Goal: Information Seeking & Learning: Learn about a topic

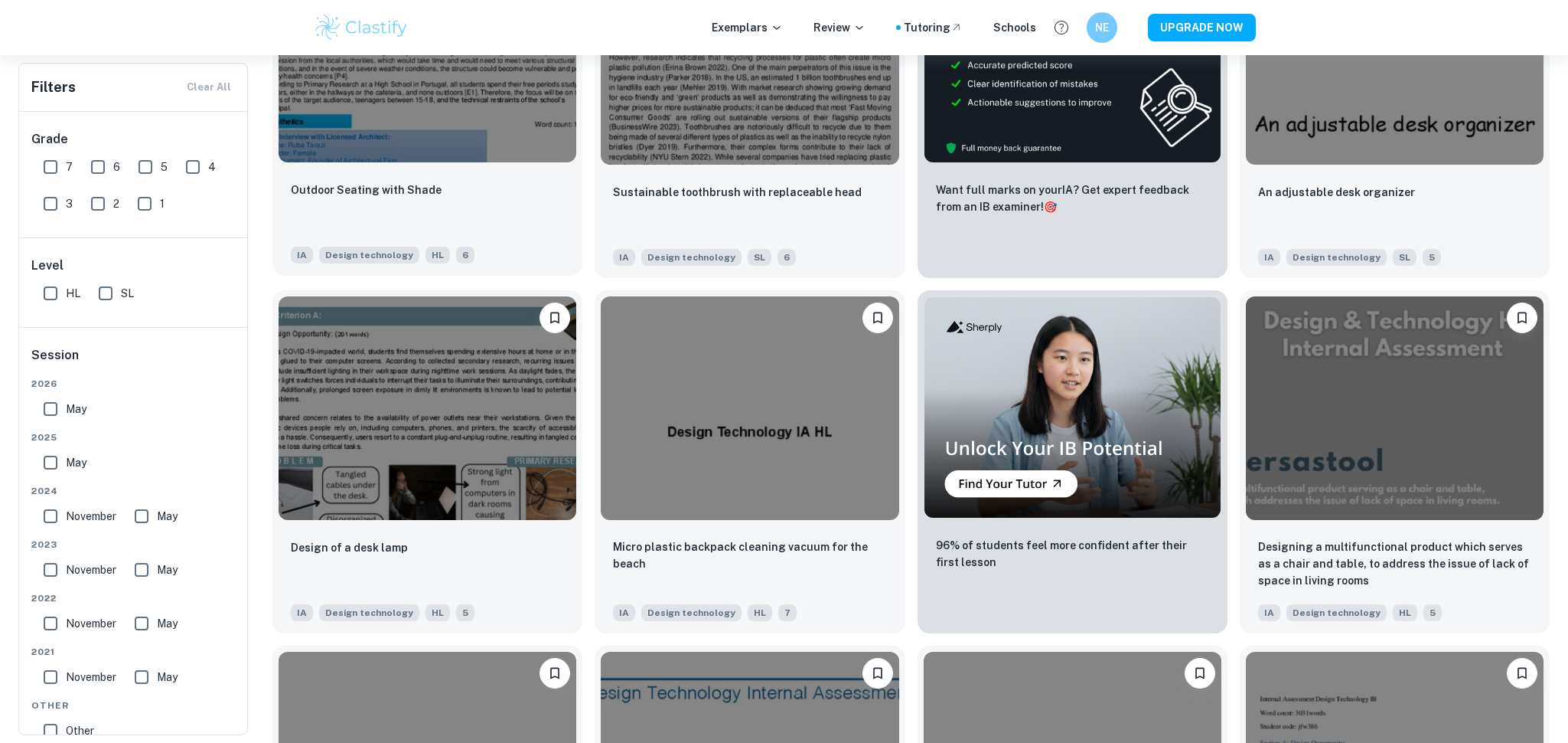
scroll to position [485, 0]
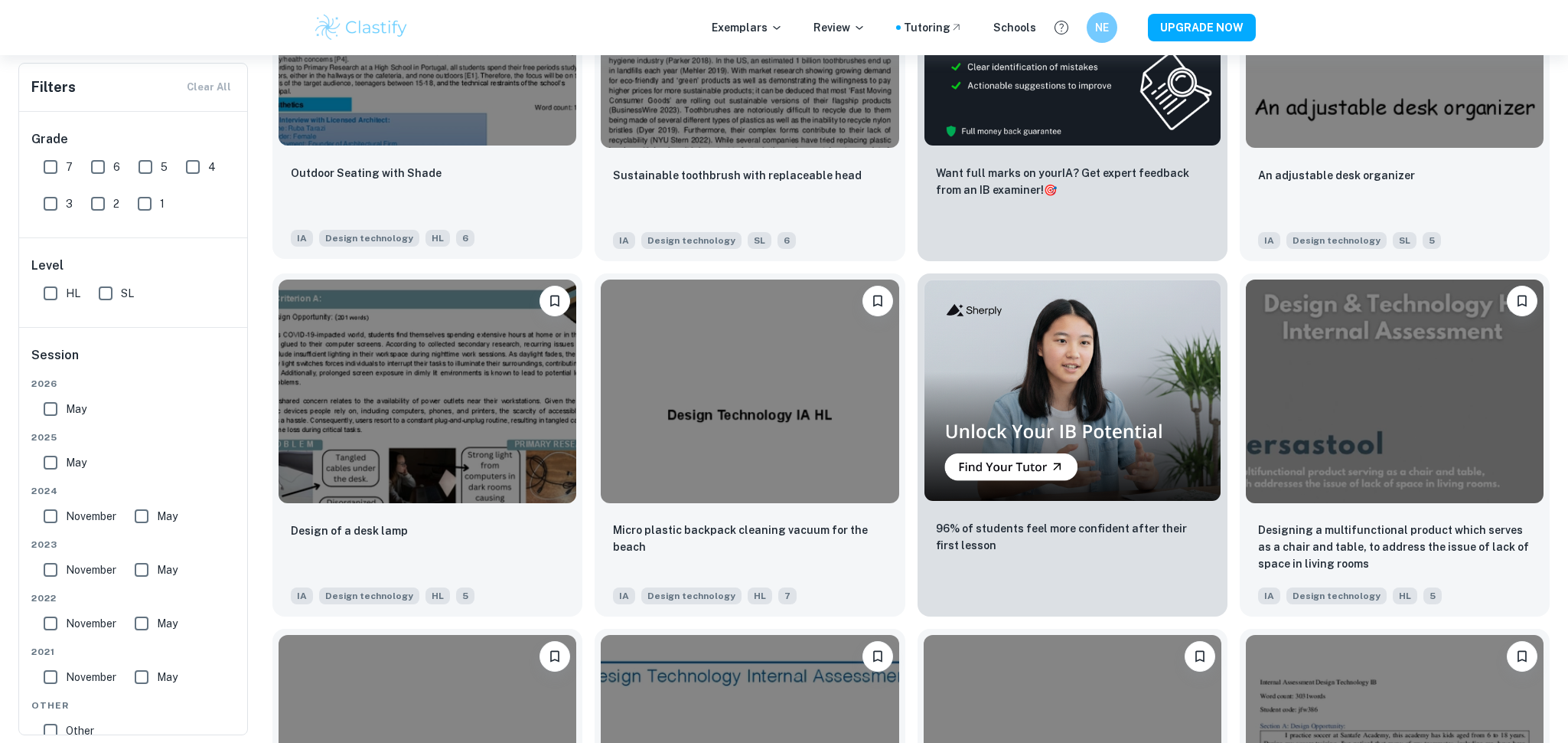
click at [514, 436] on img at bounding box center [428, 391] width 298 height 223
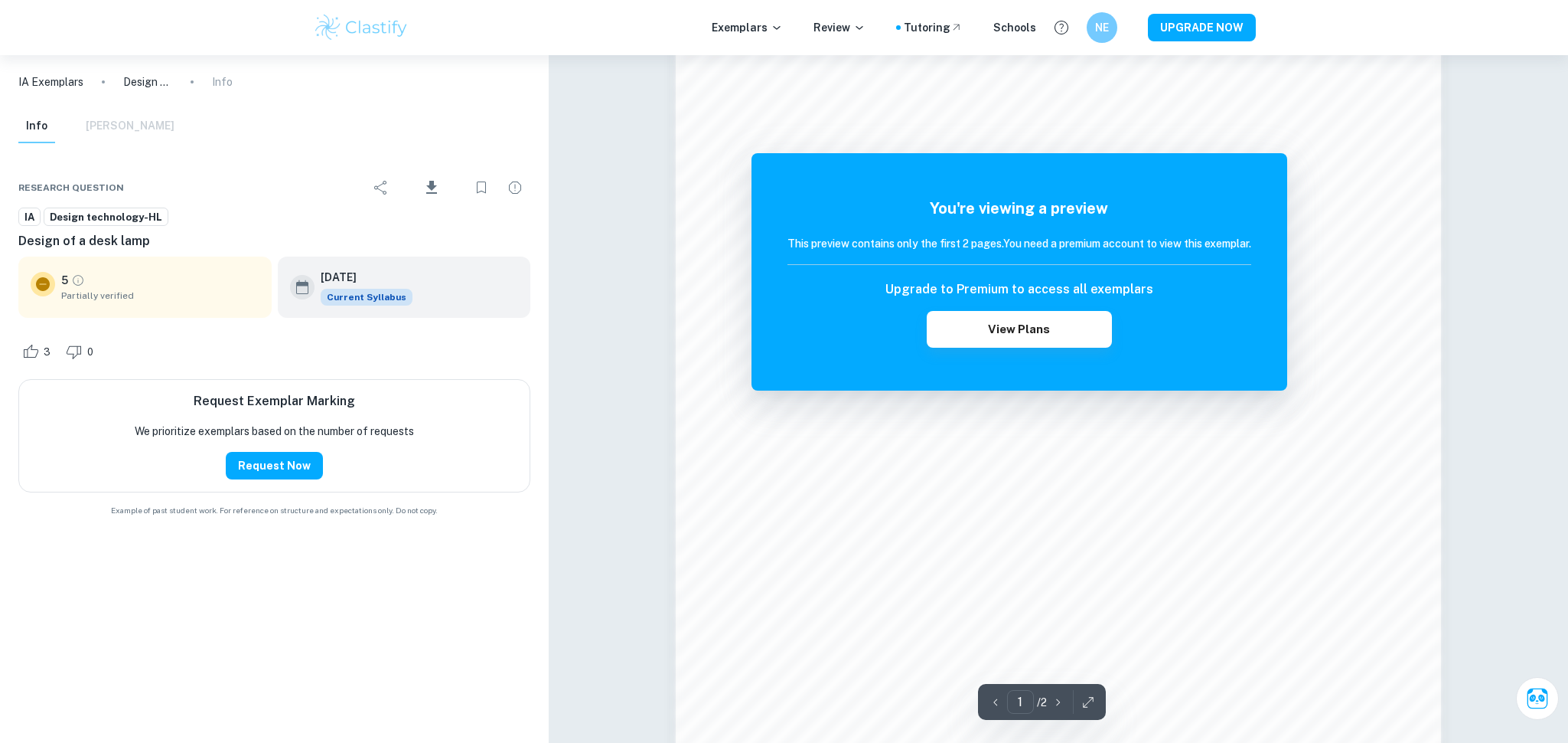
scroll to position [1600, 0]
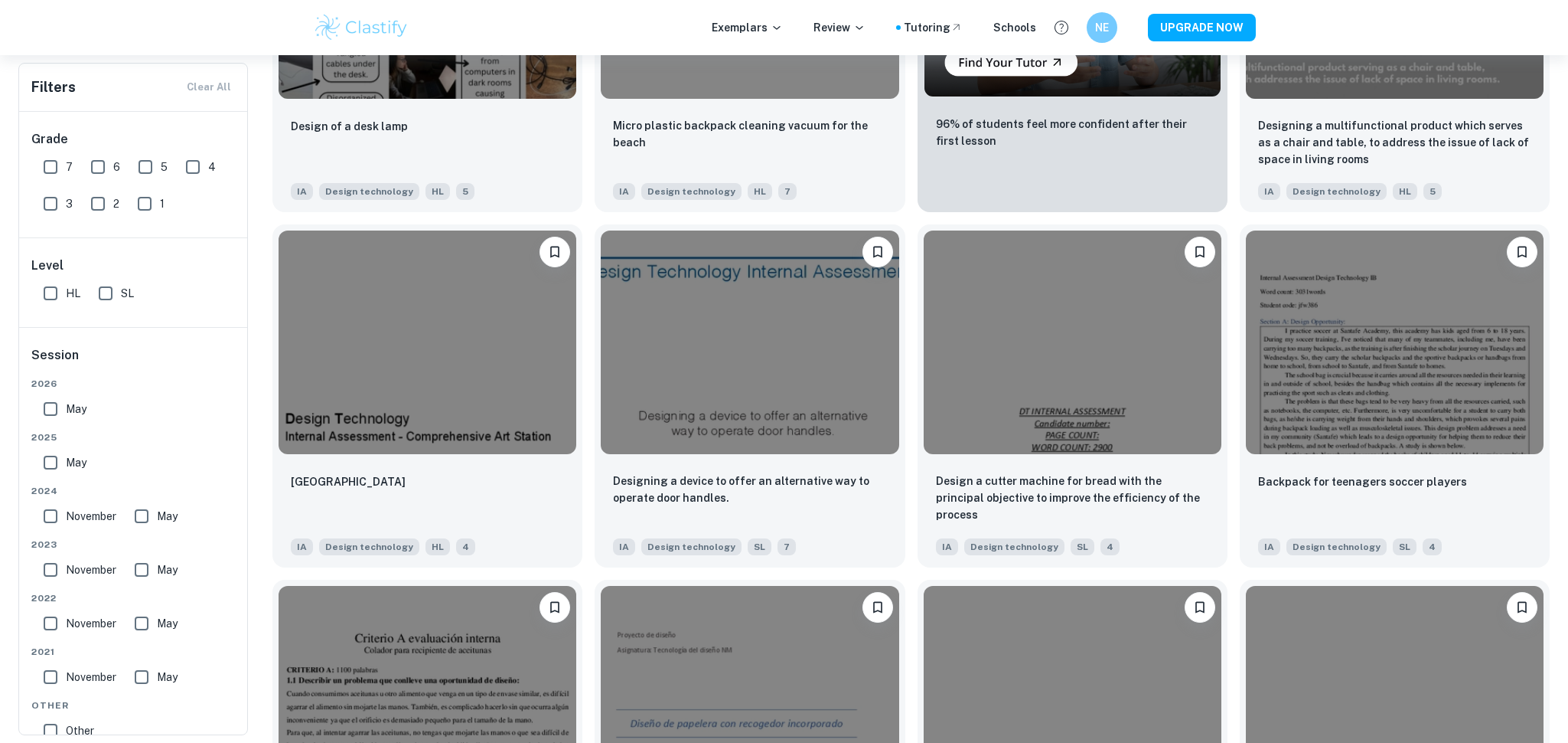
scroll to position [899, 0]
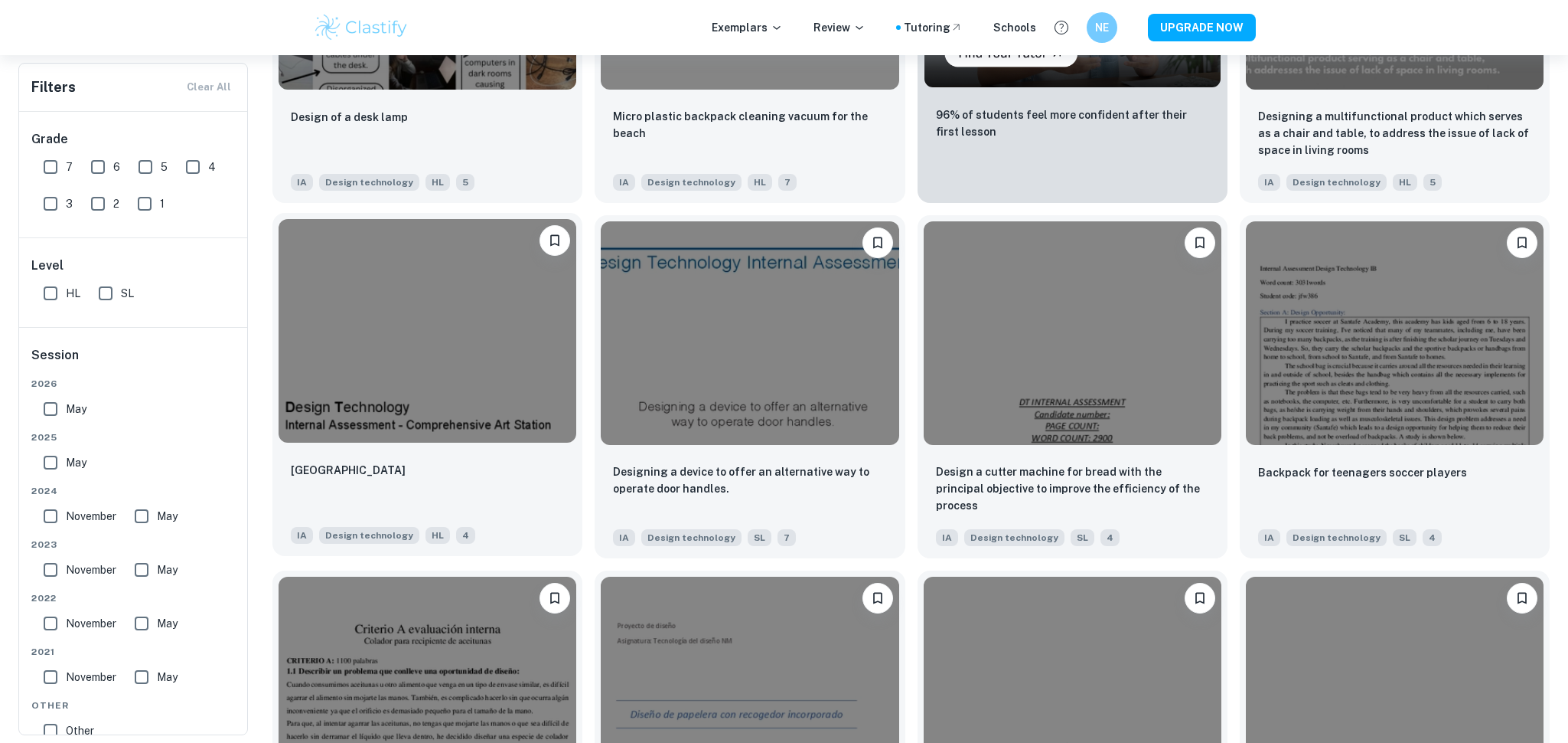
click at [535, 393] on img at bounding box center [428, 330] width 298 height 223
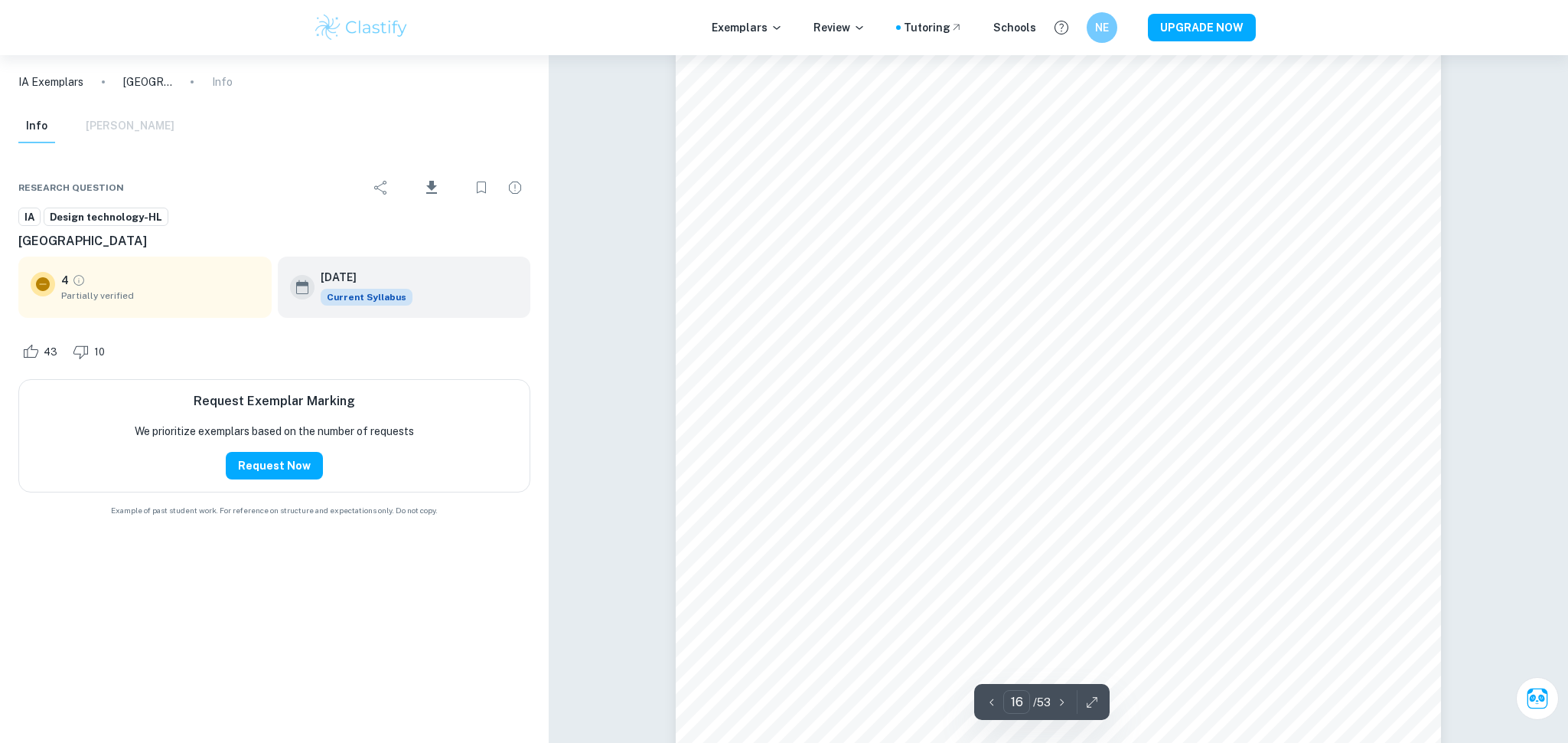
scroll to position [15547, 0]
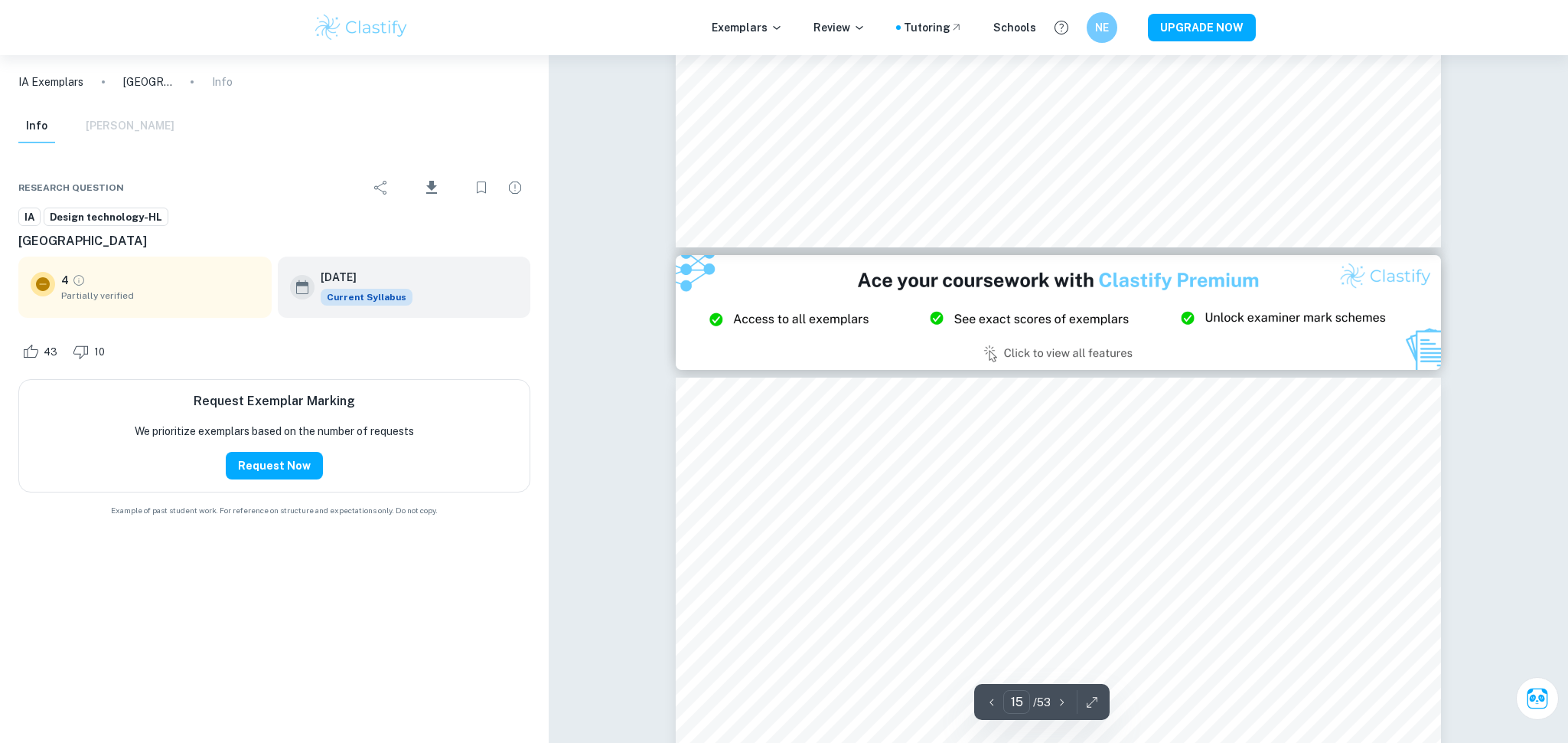
type input "14"
